Goal: Check status

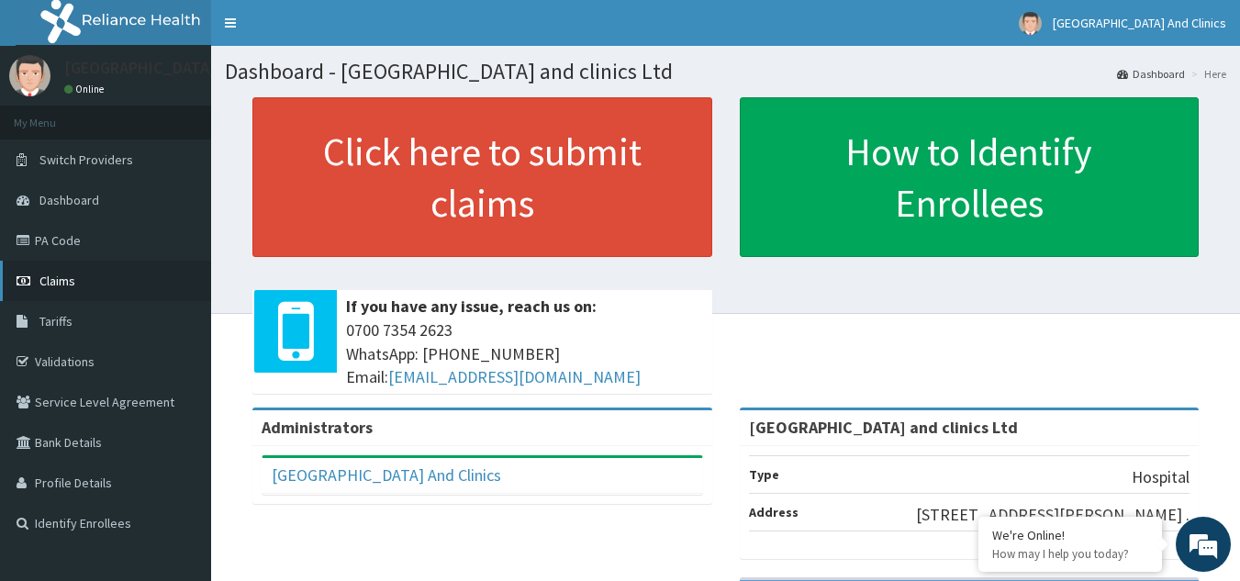
click at [48, 280] on span "Claims" at bounding box center [57, 281] width 36 height 17
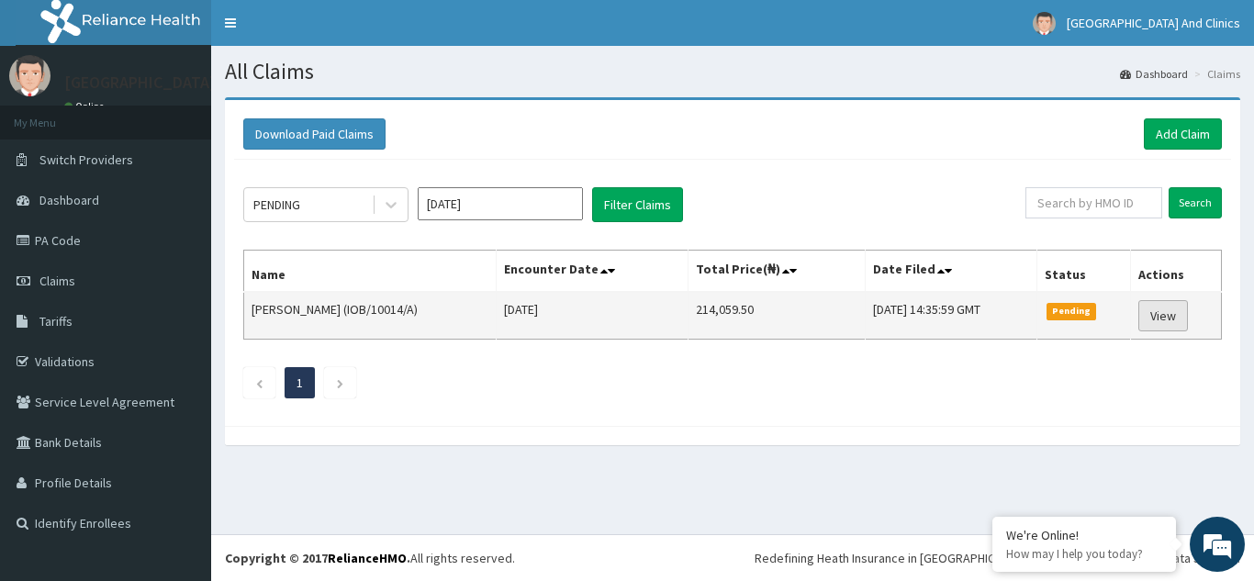
click at [1177, 322] on link "View" at bounding box center [1163, 315] width 50 height 31
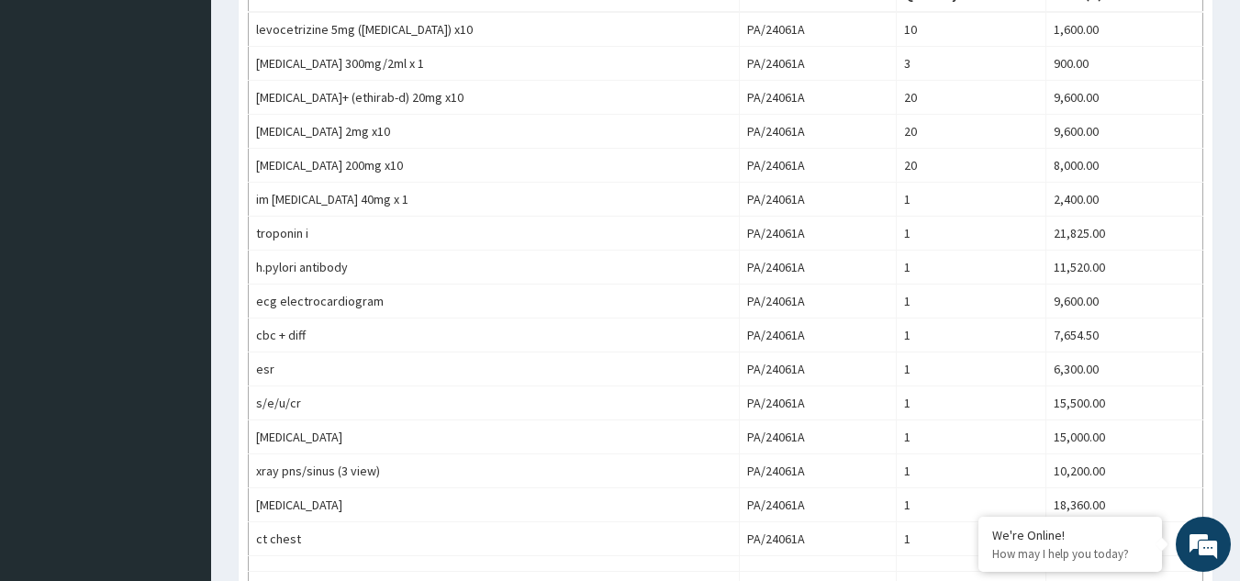
scroll to position [640, 0]
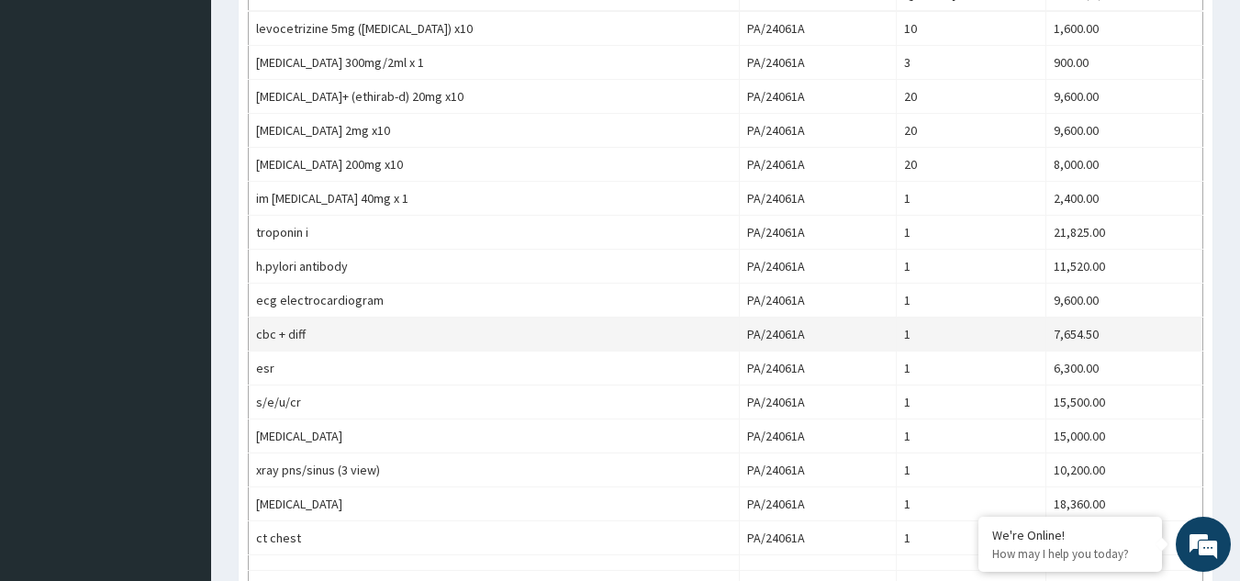
click at [1115, 339] on td "7,654.50" at bounding box center [1123, 335] width 157 height 34
